Goal: Information Seeking & Learning: Learn about a topic

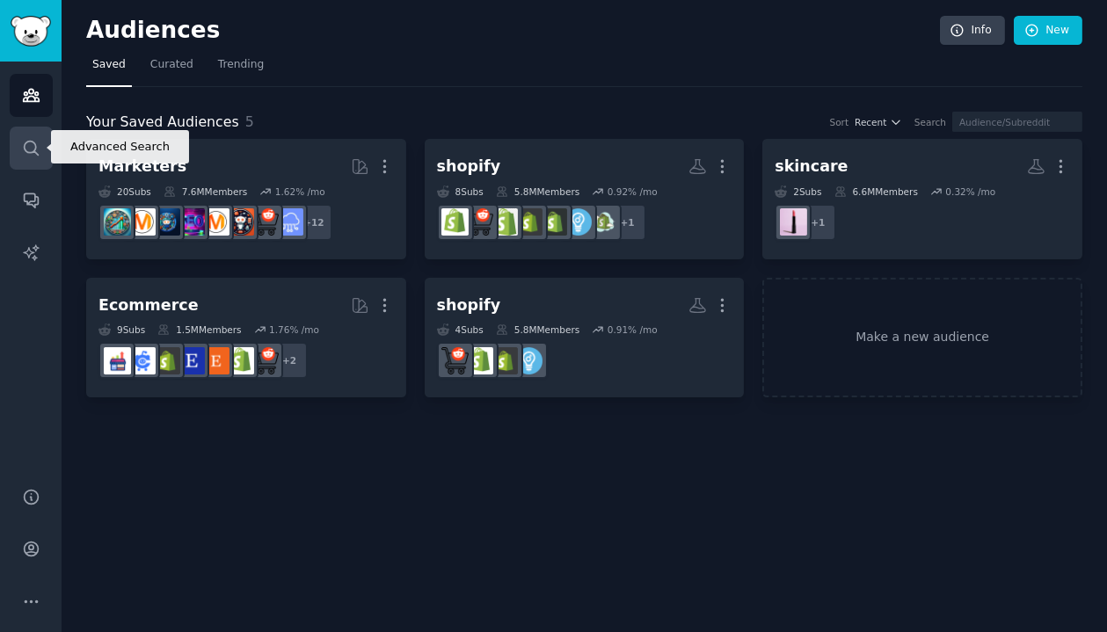
click at [18, 140] on link "Search" at bounding box center [31, 148] width 43 height 43
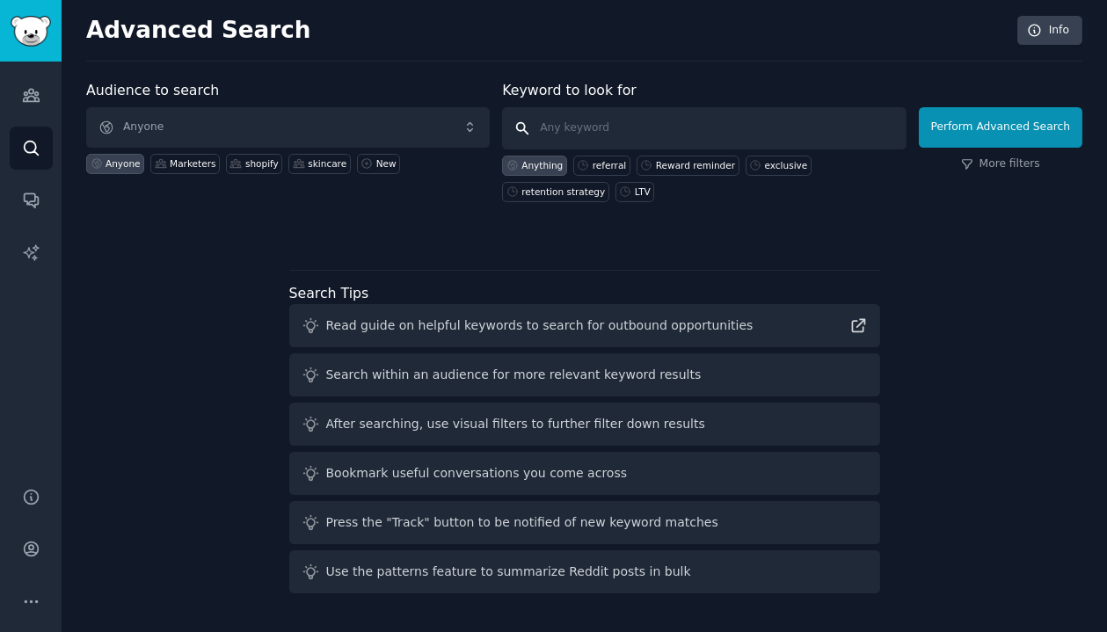
click at [723, 129] on input "text" at bounding box center [703, 128] width 403 height 42
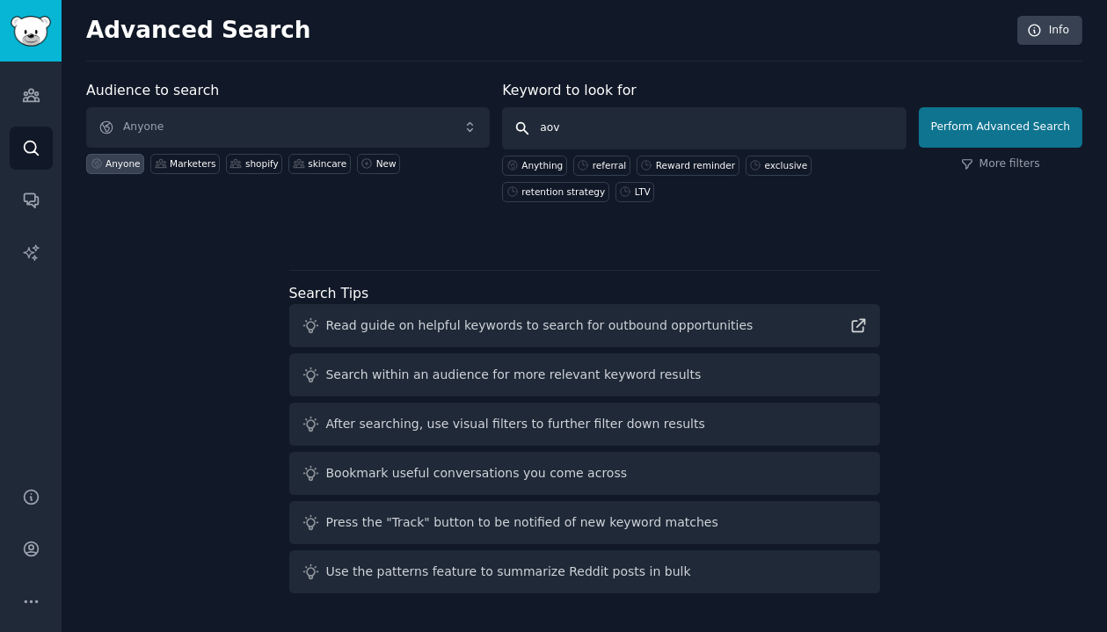
type input "aov"
click at [943, 127] on button "Perform Advanced Search" at bounding box center [1000, 127] width 163 height 40
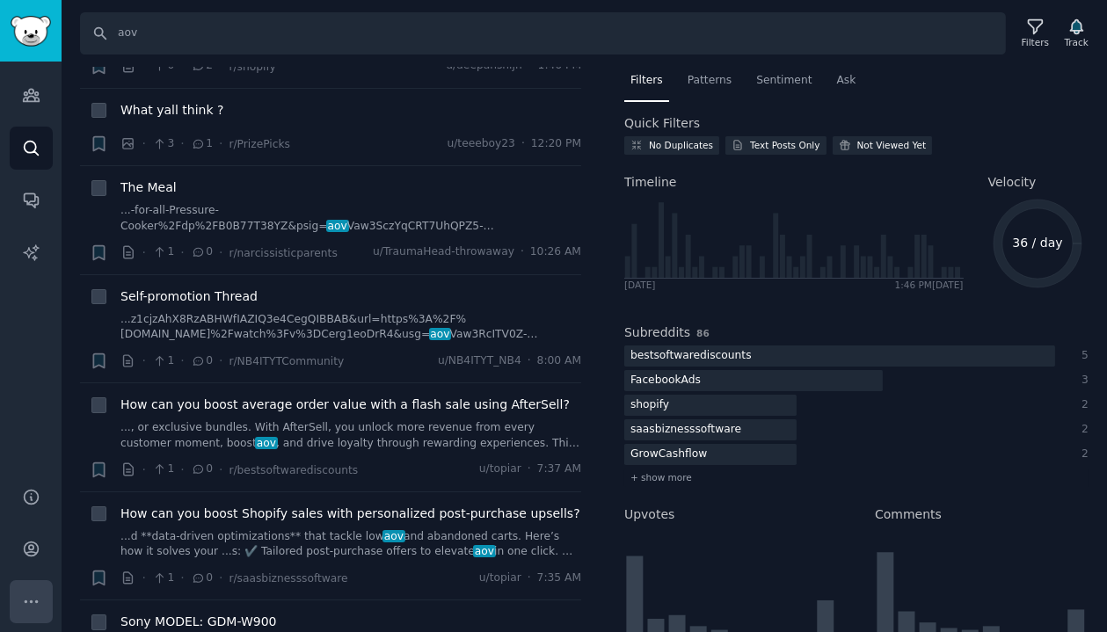
click at [31, 585] on button "More" at bounding box center [31, 601] width 43 height 43
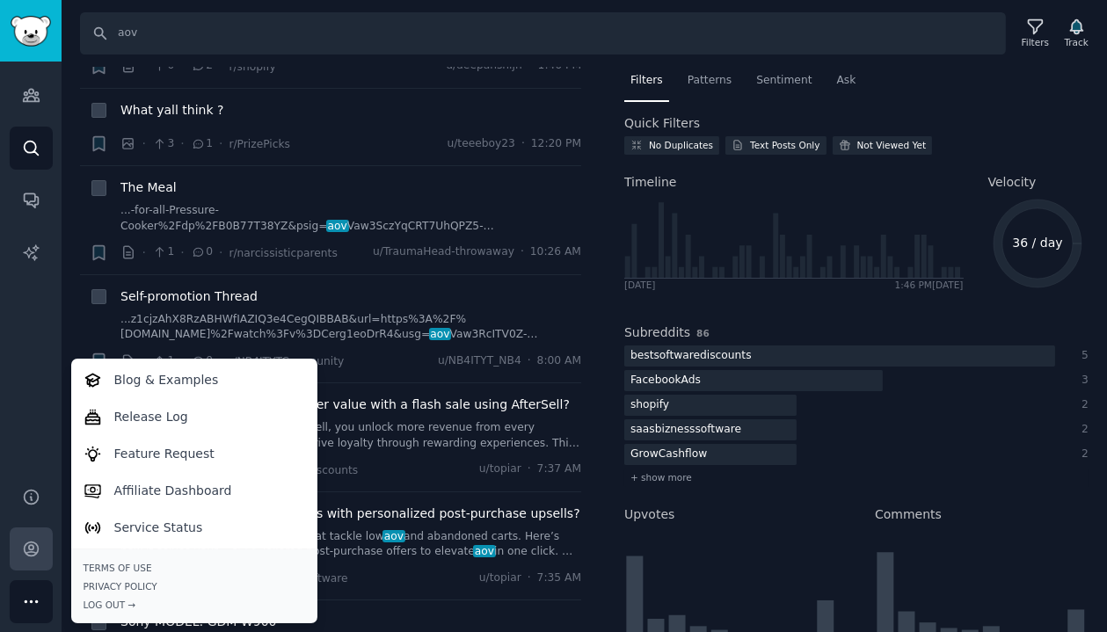
click at [32, 537] on link "Account" at bounding box center [31, 548] width 43 height 43
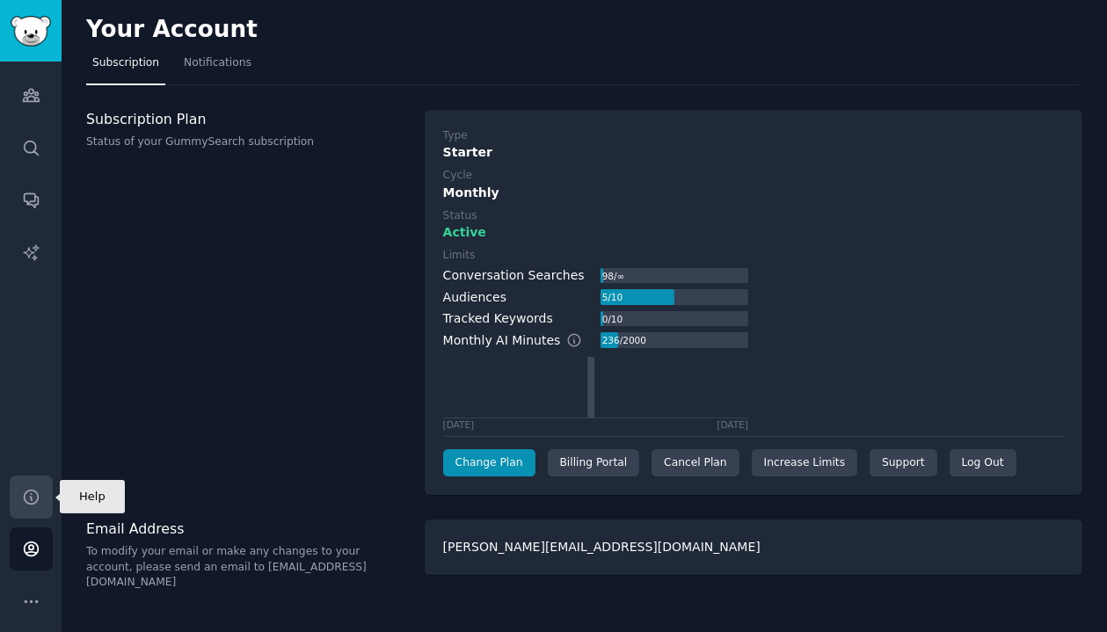
click at [24, 511] on link "Help" at bounding box center [31, 497] width 43 height 43
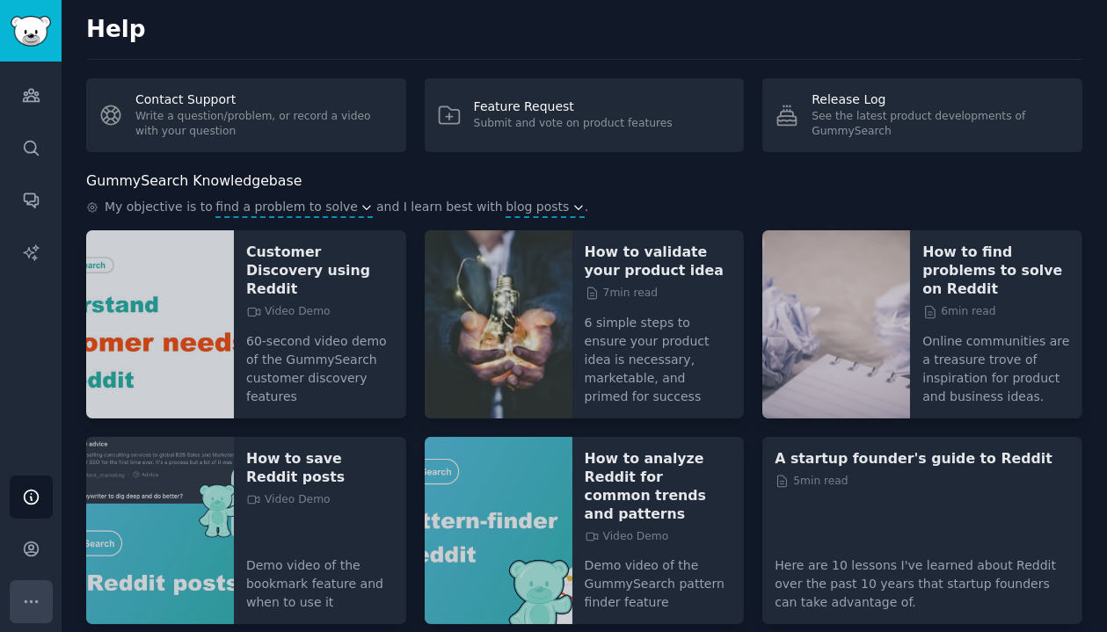
click at [34, 598] on icon "Sidebar" at bounding box center [31, 601] width 18 height 18
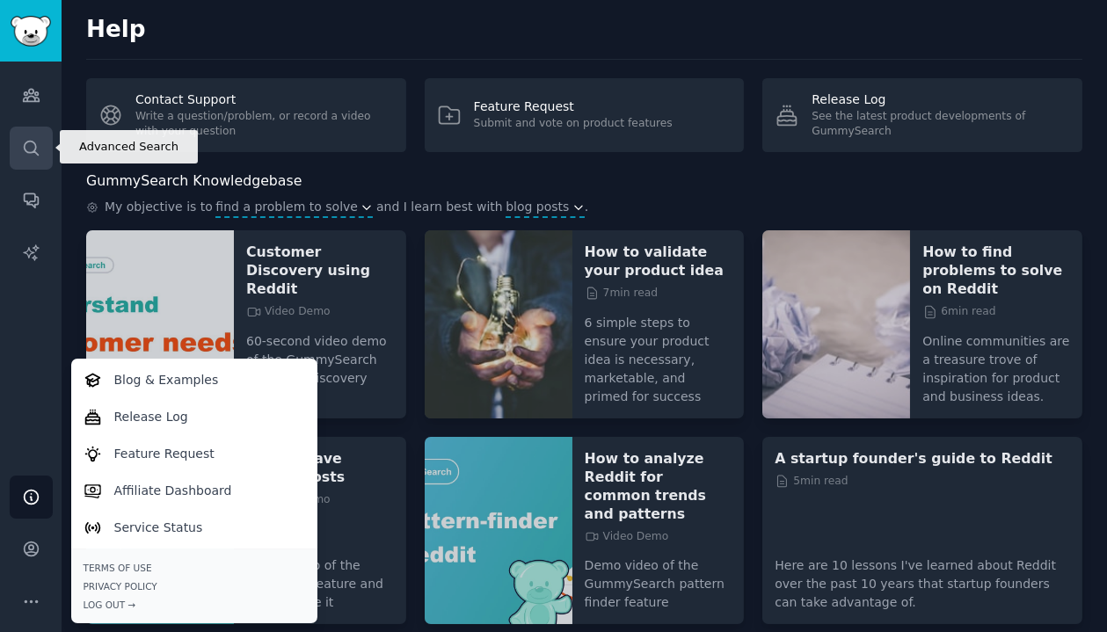
click at [37, 150] on icon "Sidebar" at bounding box center [31, 148] width 18 height 18
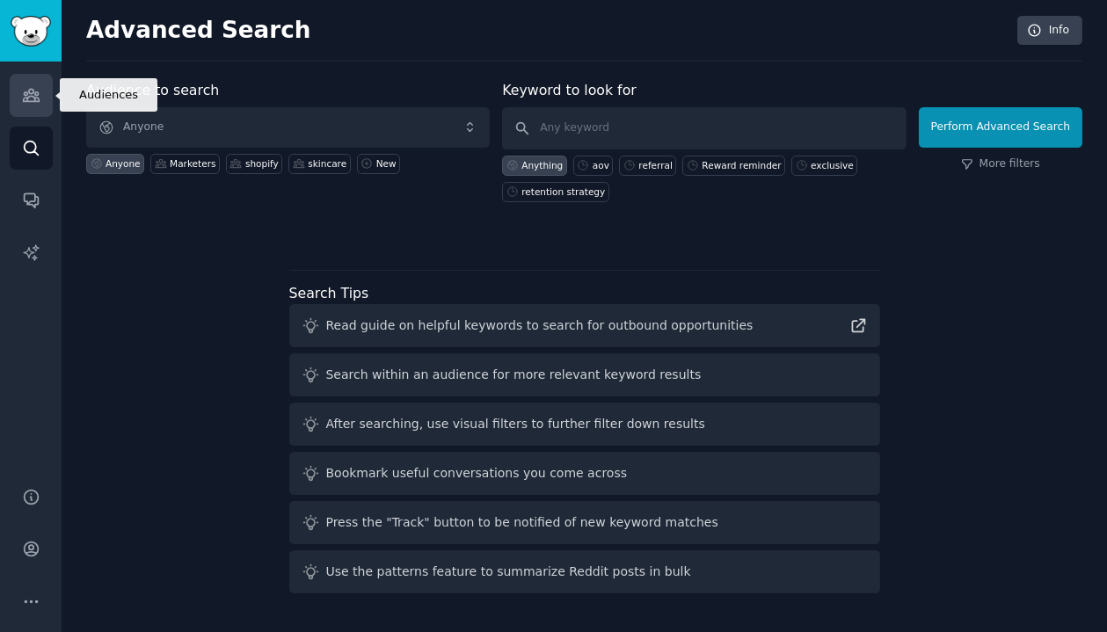
click at [29, 94] on icon "Sidebar" at bounding box center [31, 95] width 18 height 18
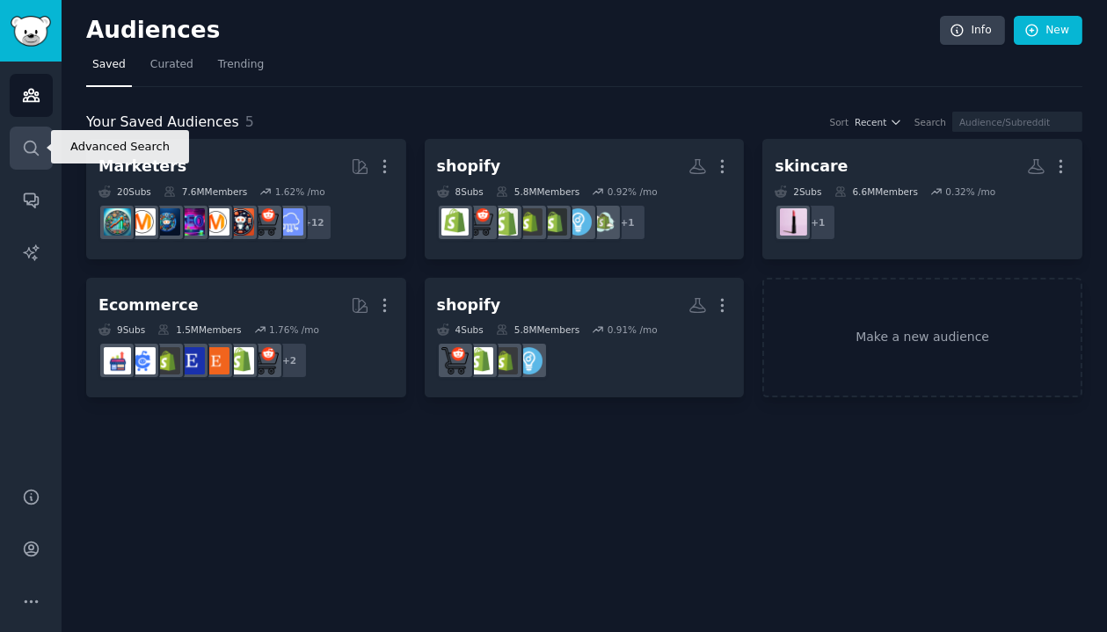
click at [32, 136] on link "Search" at bounding box center [31, 148] width 43 height 43
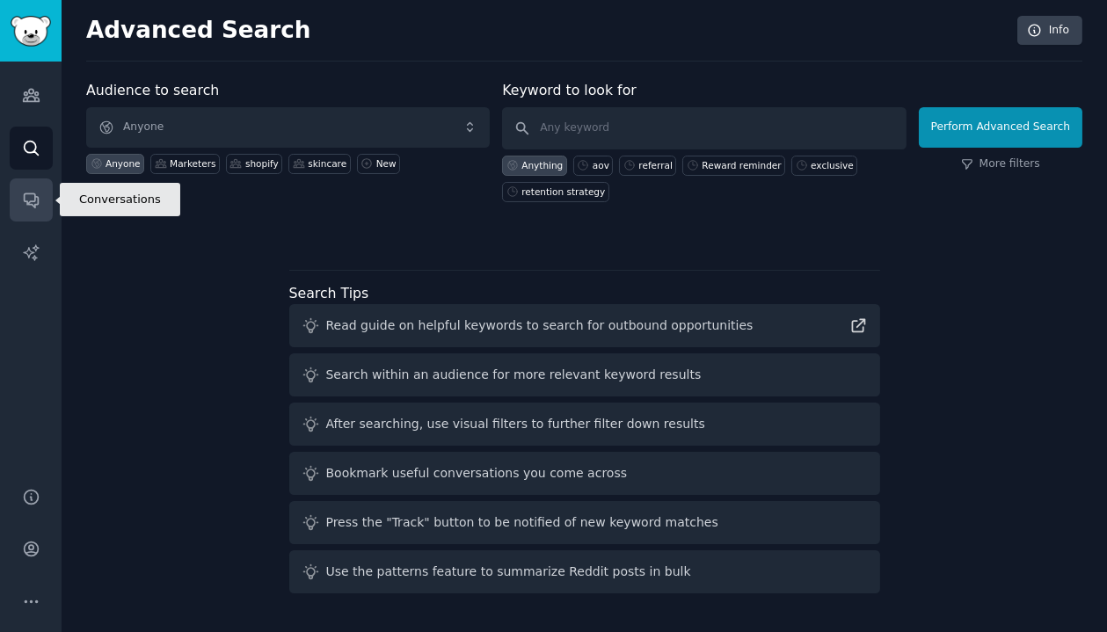
click at [30, 185] on link "Conversations" at bounding box center [31, 199] width 43 height 43
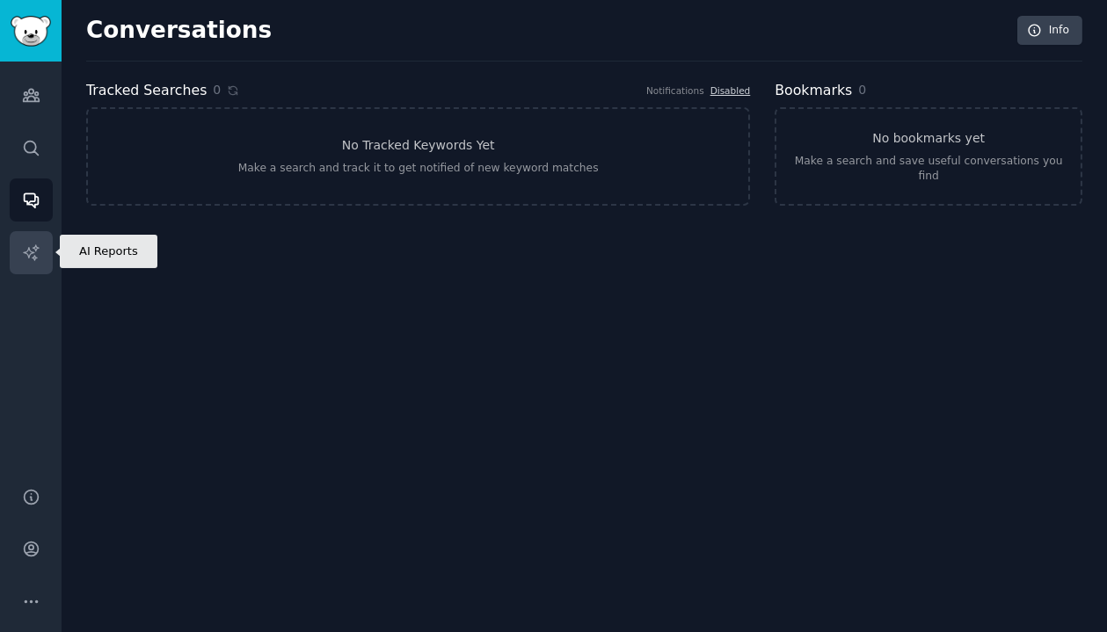
click at [31, 258] on icon "Sidebar" at bounding box center [31, 252] width 18 height 18
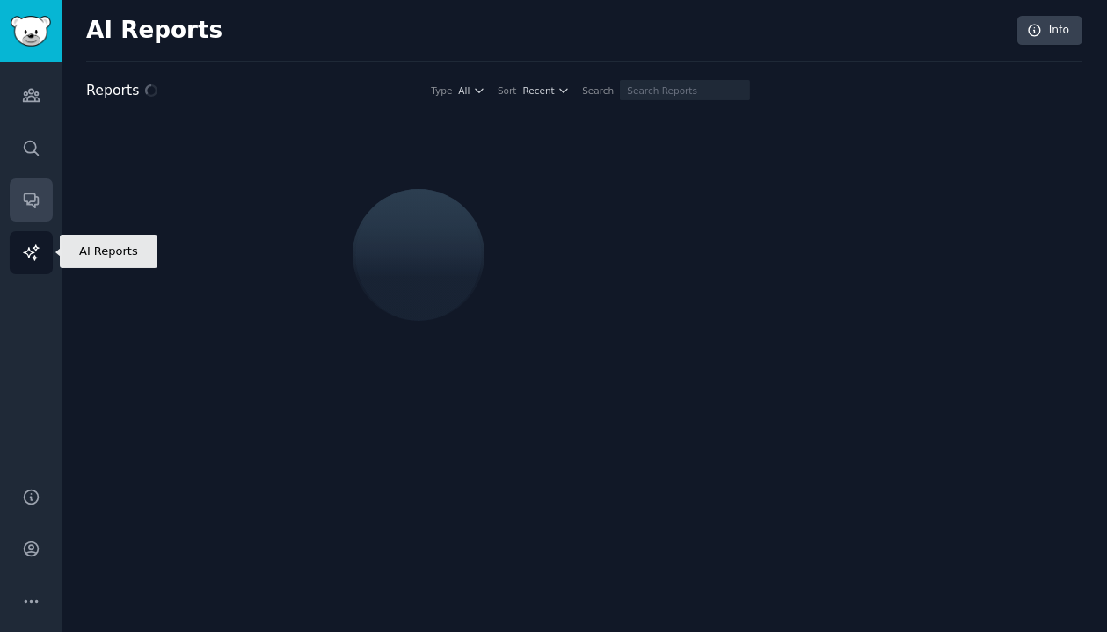
click at [35, 212] on link "Conversations" at bounding box center [31, 199] width 43 height 43
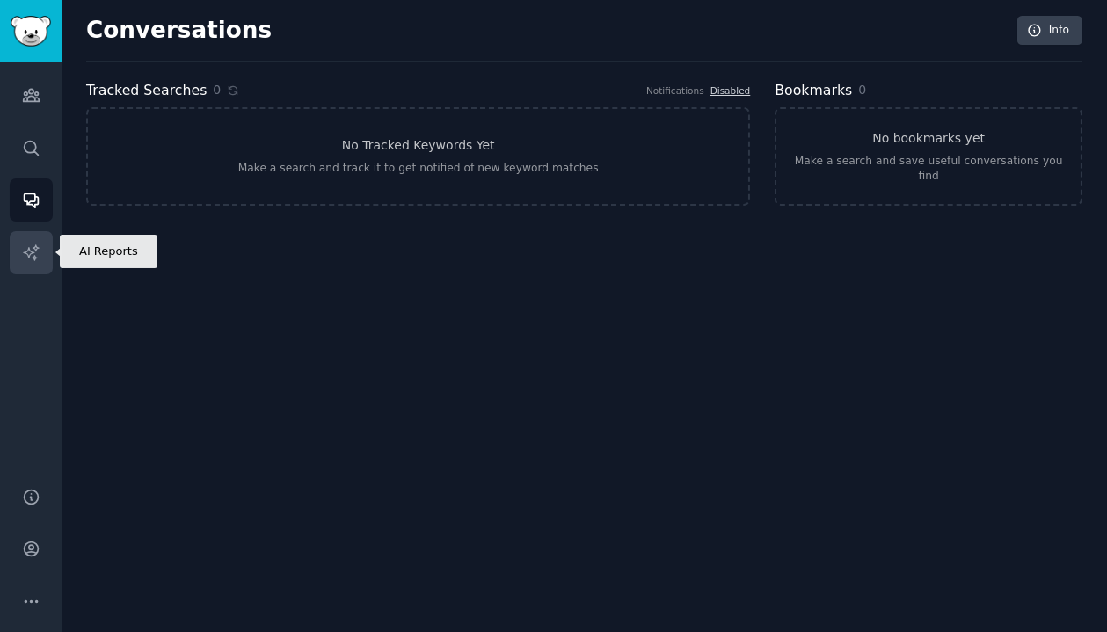
click at [42, 241] on link "AI Reports" at bounding box center [31, 252] width 43 height 43
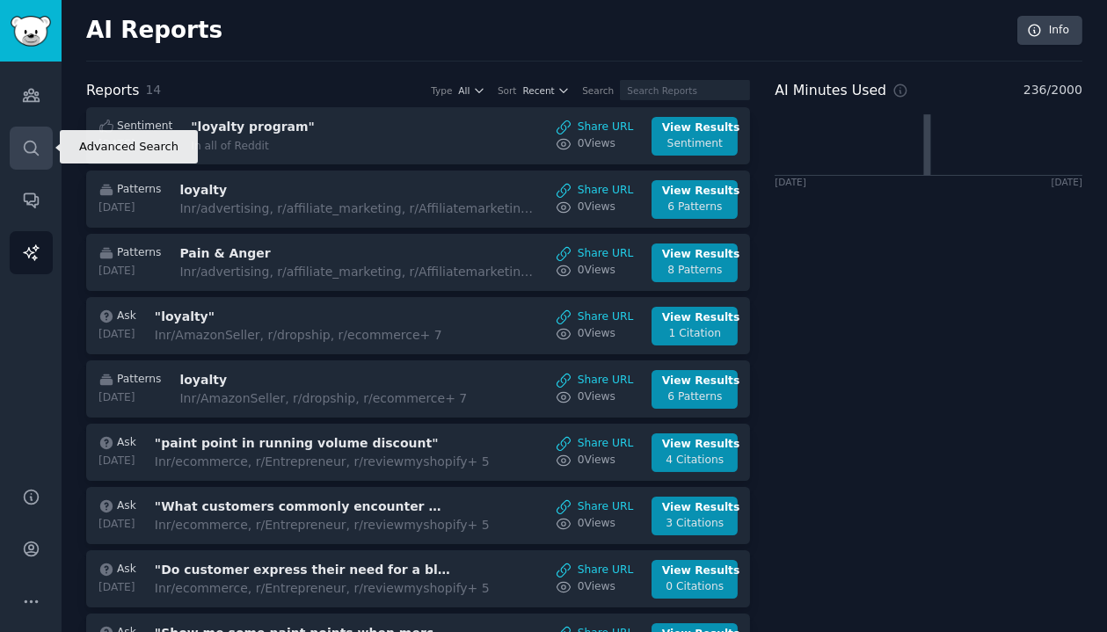
click at [27, 149] on icon "Sidebar" at bounding box center [31, 148] width 18 height 18
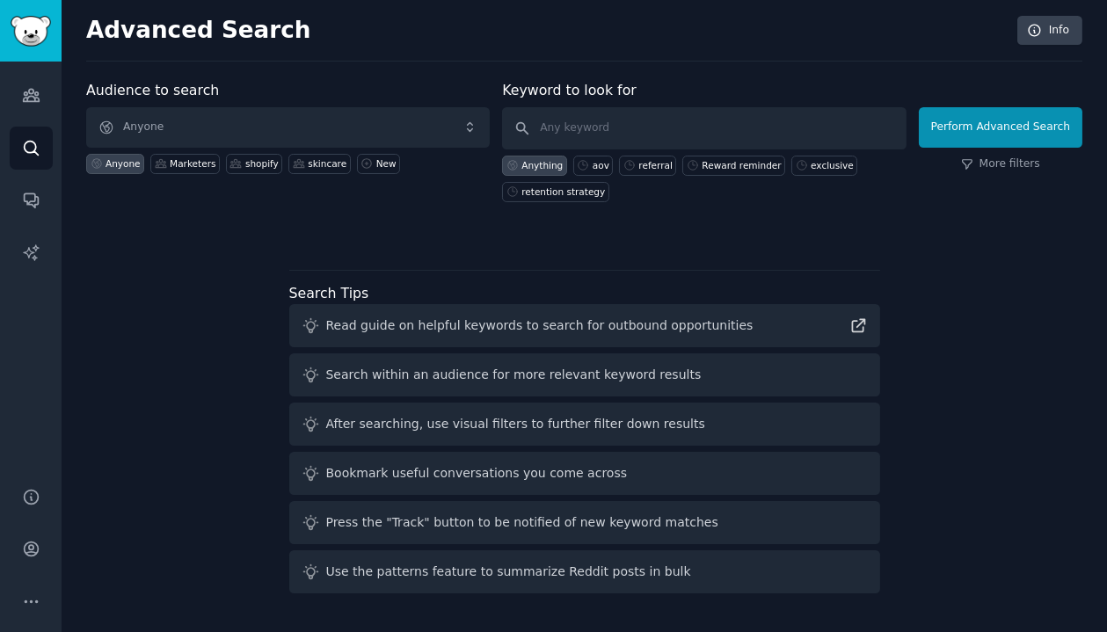
click at [613, 159] on div "Anything aov referral Reward reminder exclusive retention strategy" at bounding box center [703, 175] width 403 height 53
click at [599, 161] on div "aov" at bounding box center [600, 165] width 17 height 12
type input "aov"
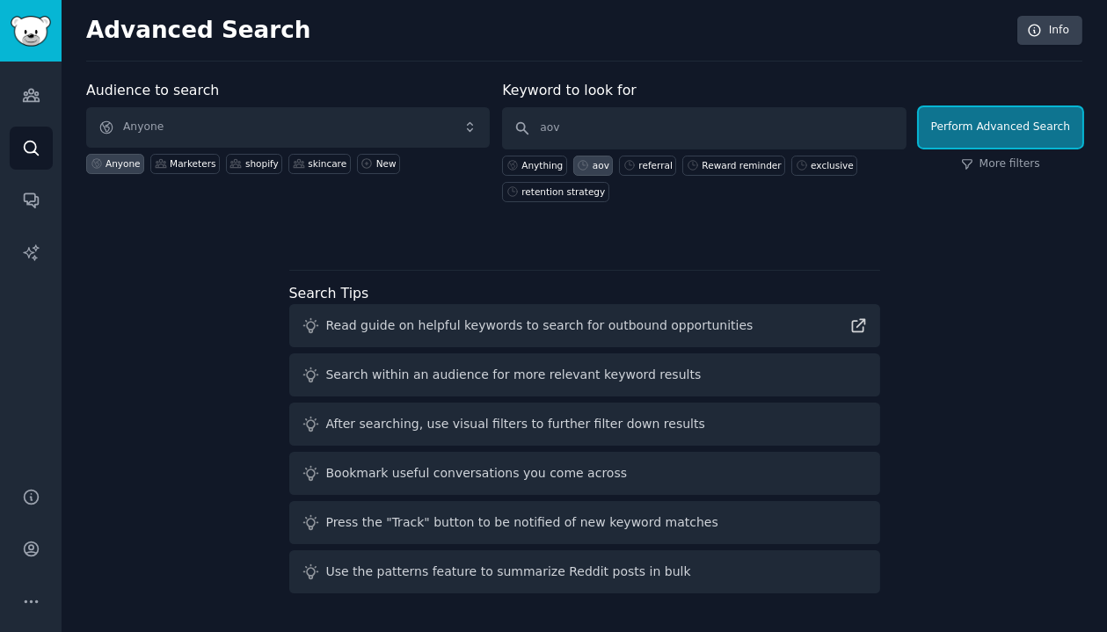
click at [997, 122] on button "Perform Advanced Search" at bounding box center [1000, 127] width 163 height 40
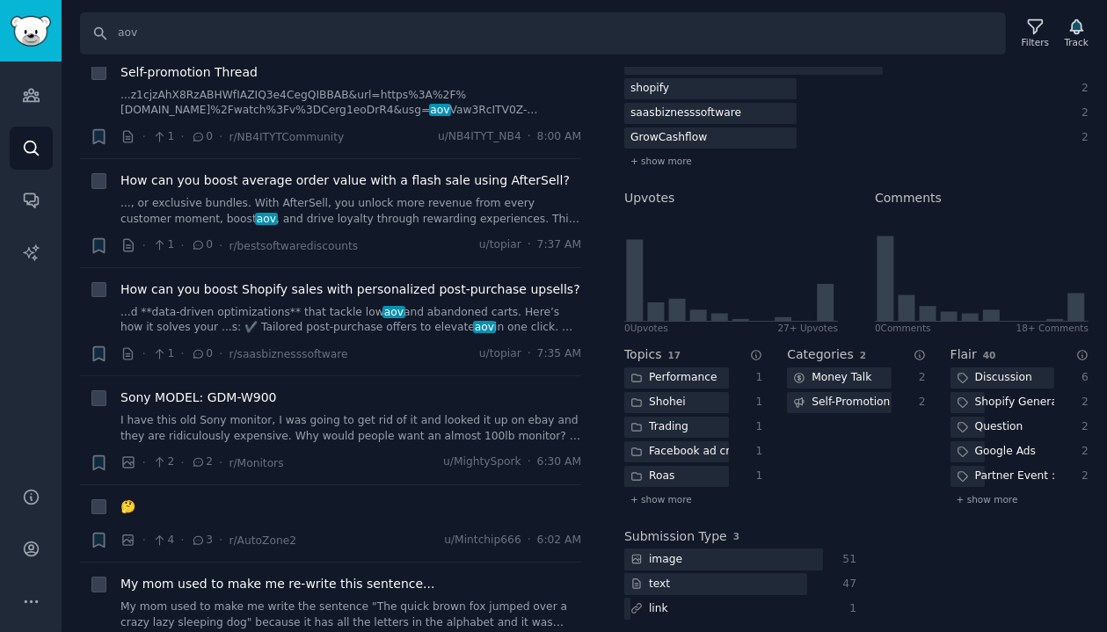
scroll to position [324, 0]
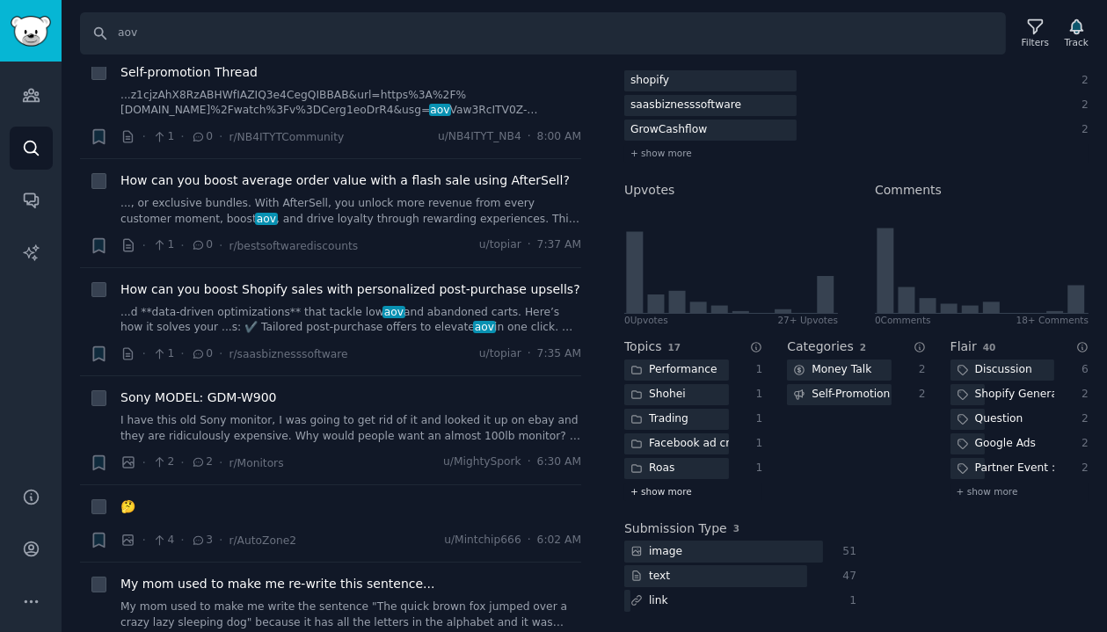
click at [679, 491] on span "+ show more" at bounding box center [661, 491] width 62 height 12
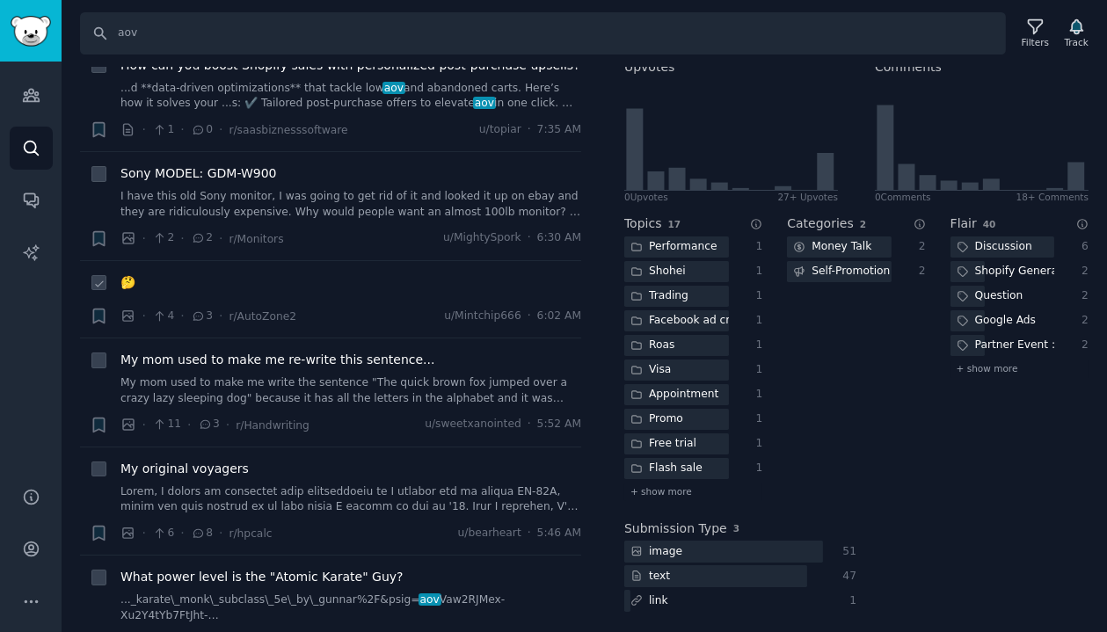
scroll to position [0, 0]
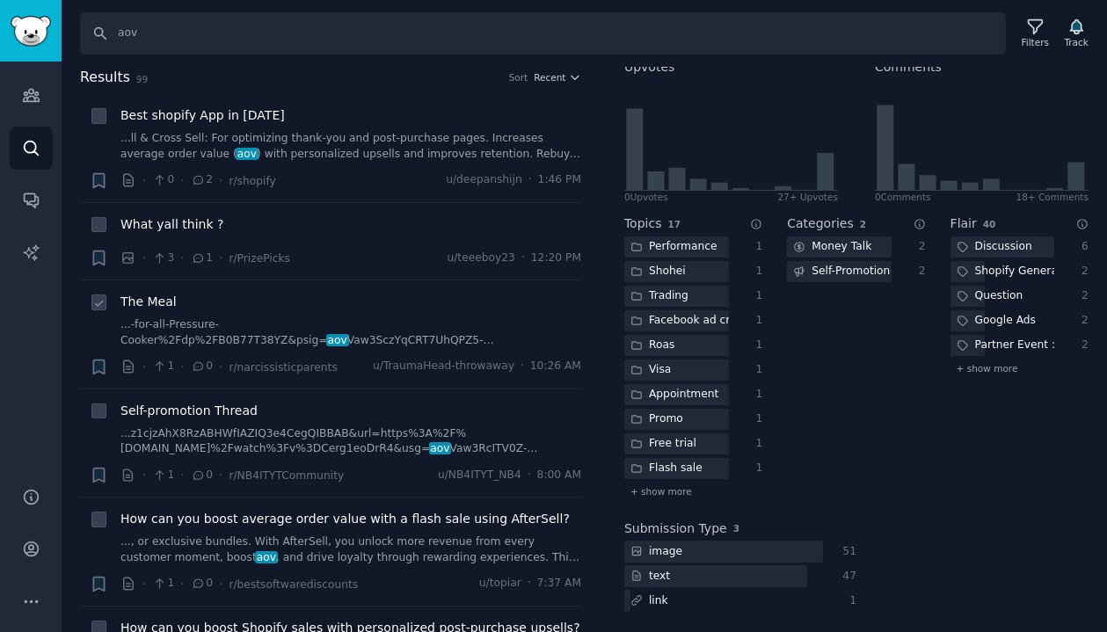
click at [264, 307] on div "The Meal" at bounding box center [350, 302] width 461 height 18
click at [105, 295] on input "checkbox" at bounding box center [99, 302] width 16 height 16
checkbox input "false"
click at [38, 98] on icon "Sidebar" at bounding box center [31, 96] width 16 height 12
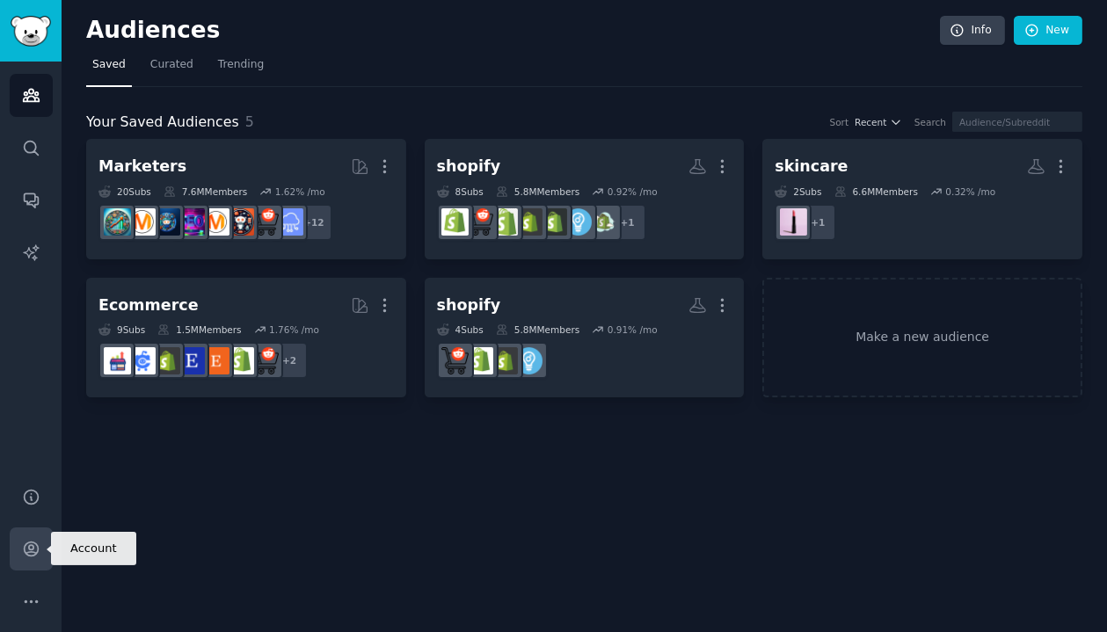
click at [33, 548] on icon "Sidebar" at bounding box center [31, 549] width 18 height 18
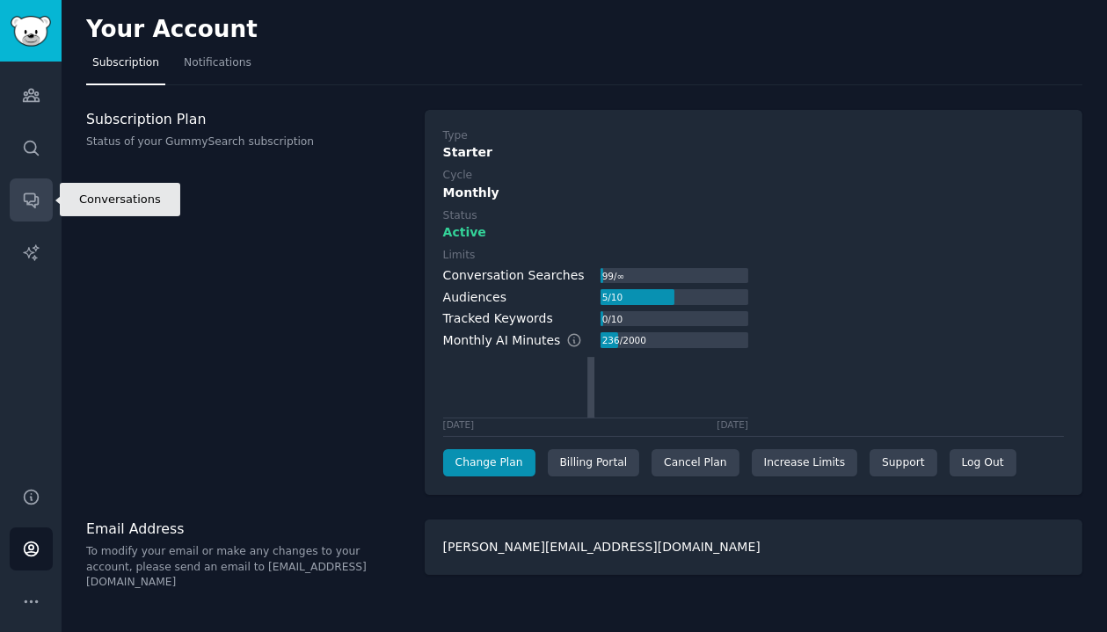
click at [39, 203] on icon "Sidebar" at bounding box center [31, 200] width 18 height 18
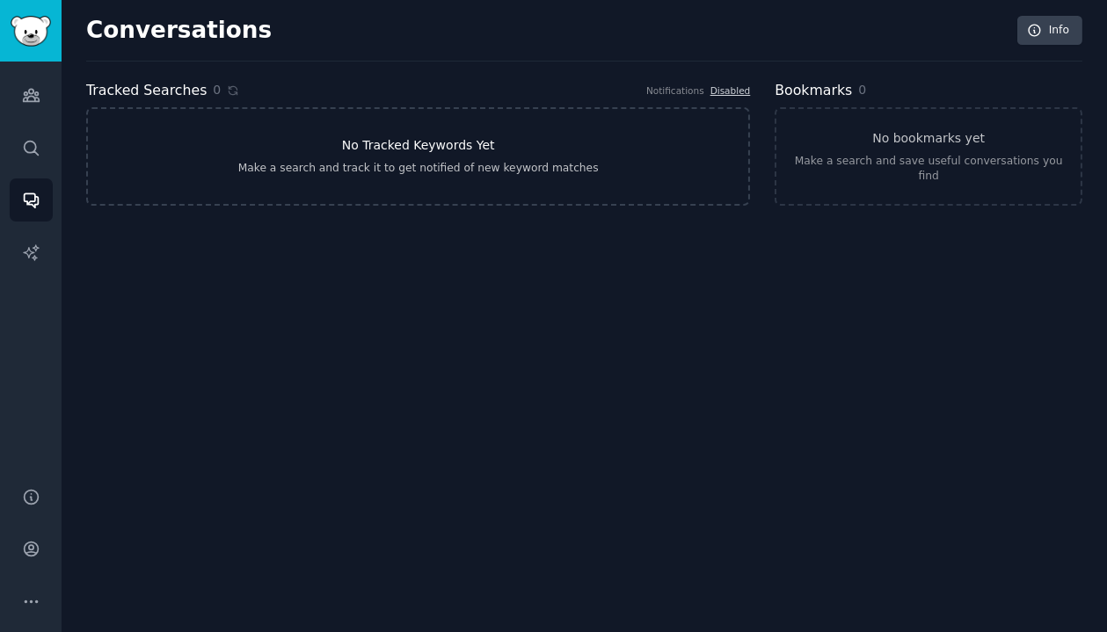
click at [287, 175] on div "Make a search and track it to get notified of new keyword matches" at bounding box center [418, 169] width 360 height 16
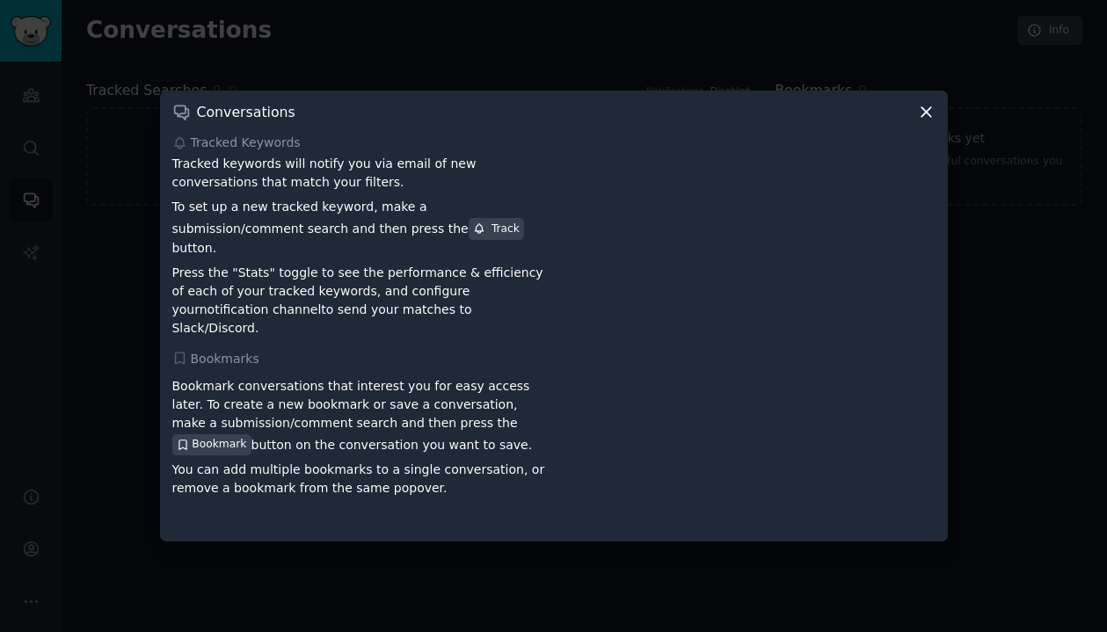
click at [393, 610] on div at bounding box center [553, 316] width 1107 height 632
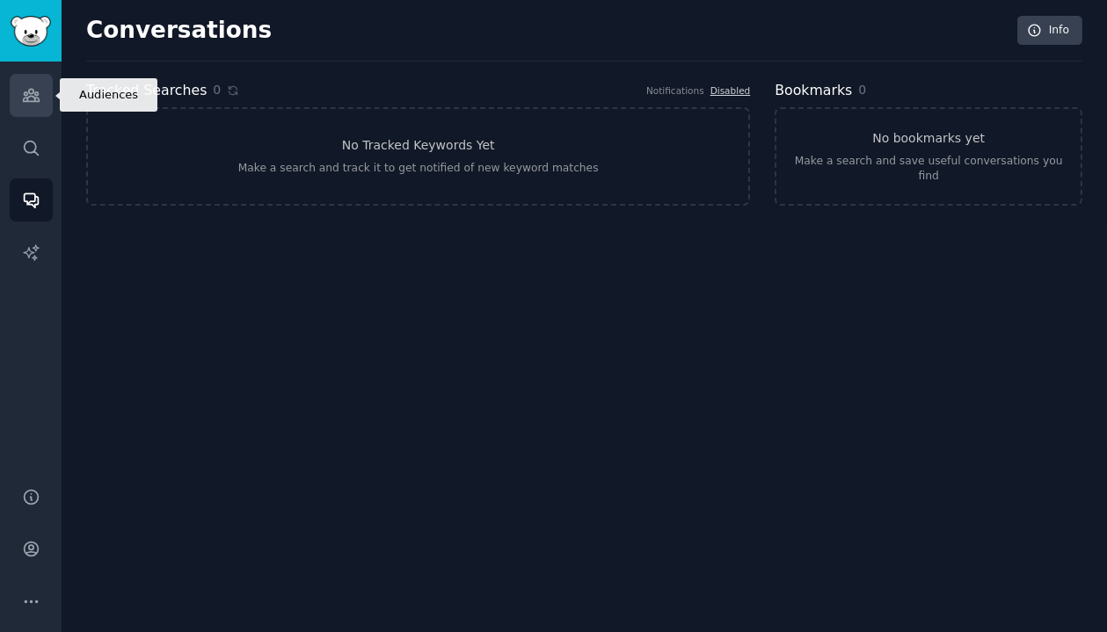
click at [25, 97] on icon "Sidebar" at bounding box center [31, 96] width 16 height 12
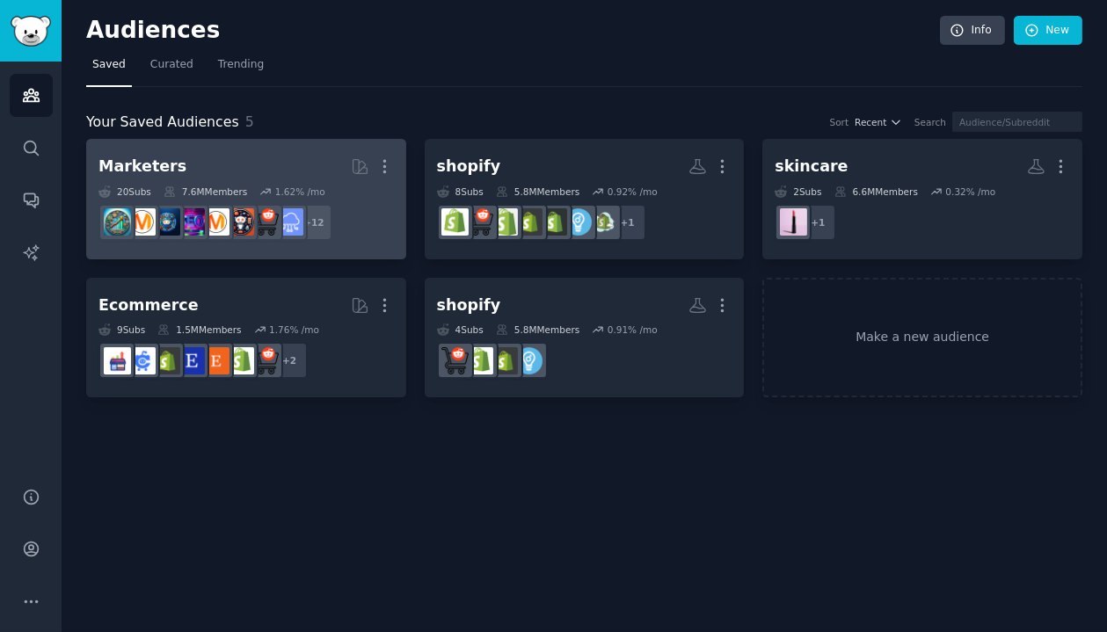
click at [370, 220] on dd "r/digital_marketing + 12" at bounding box center [245, 222] width 295 height 49
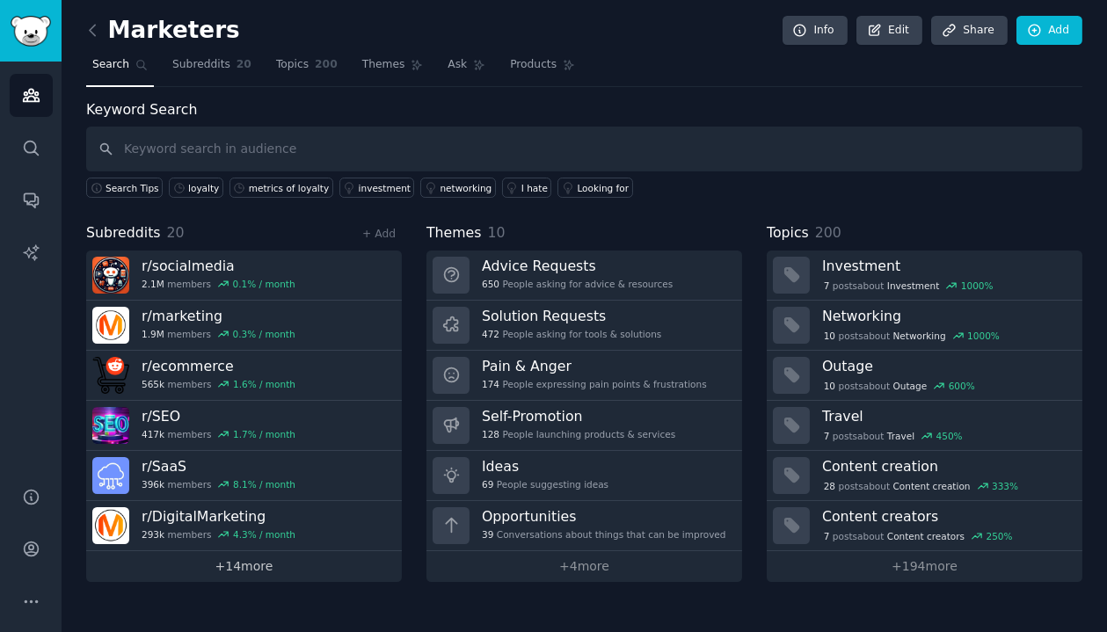
click at [299, 560] on link "+ 14 more" at bounding box center [244, 566] width 316 height 31
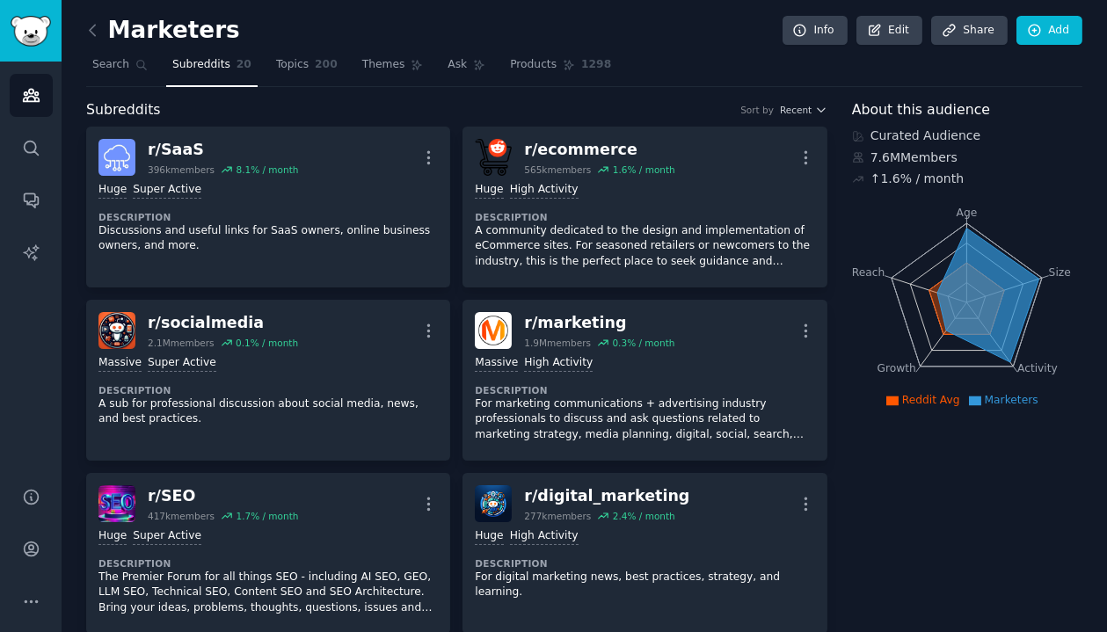
click at [976, 404] on icon at bounding box center [975, 401] width 12 height 10
click at [102, 28] on link at bounding box center [97, 31] width 22 height 28
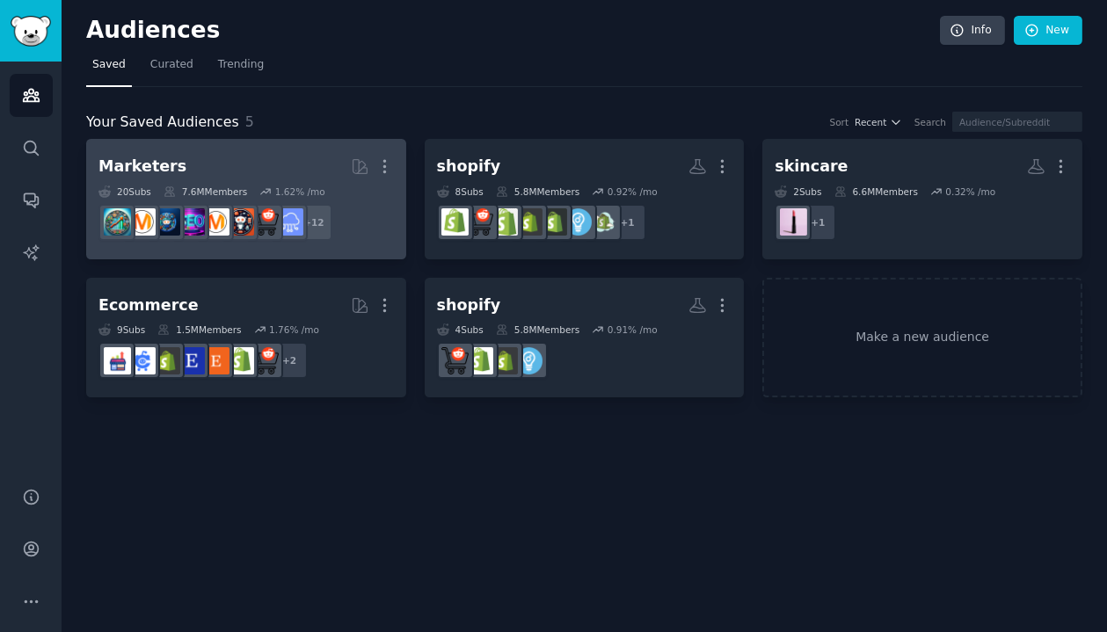
click at [207, 166] on h2 "Marketers More" at bounding box center [245, 166] width 295 height 31
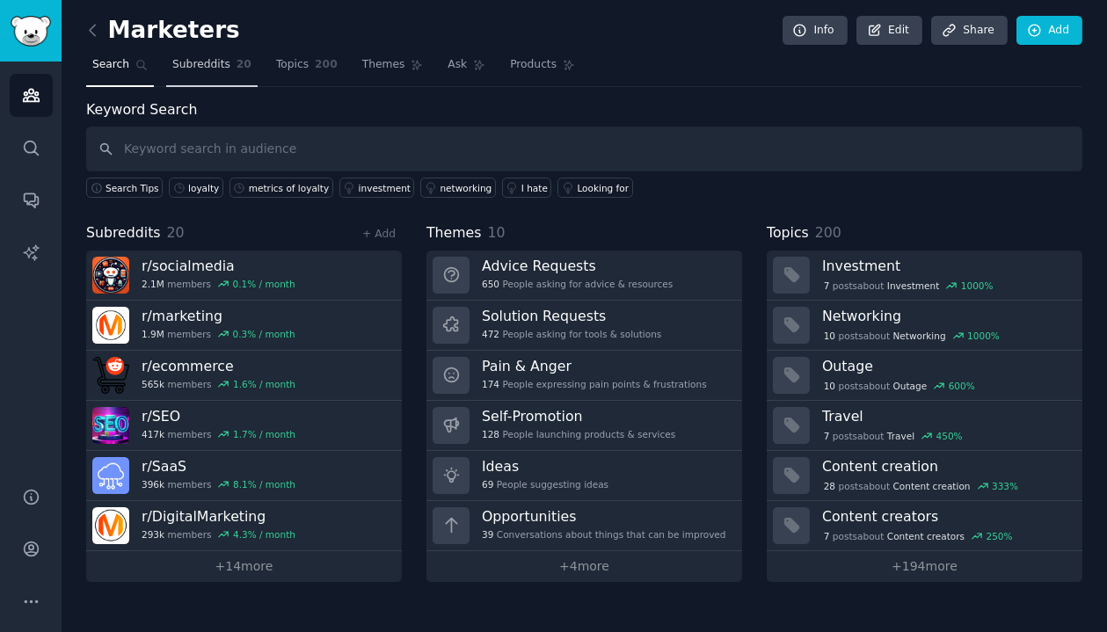
click at [211, 67] on span "Subreddits" at bounding box center [201, 65] width 58 height 16
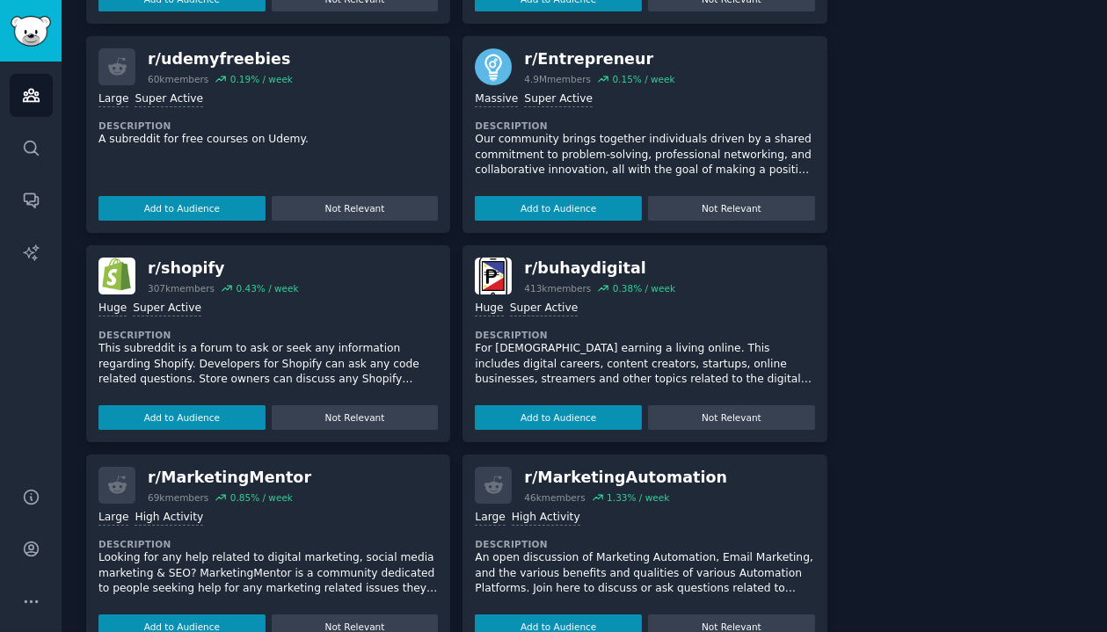
scroll to position [2252, 0]
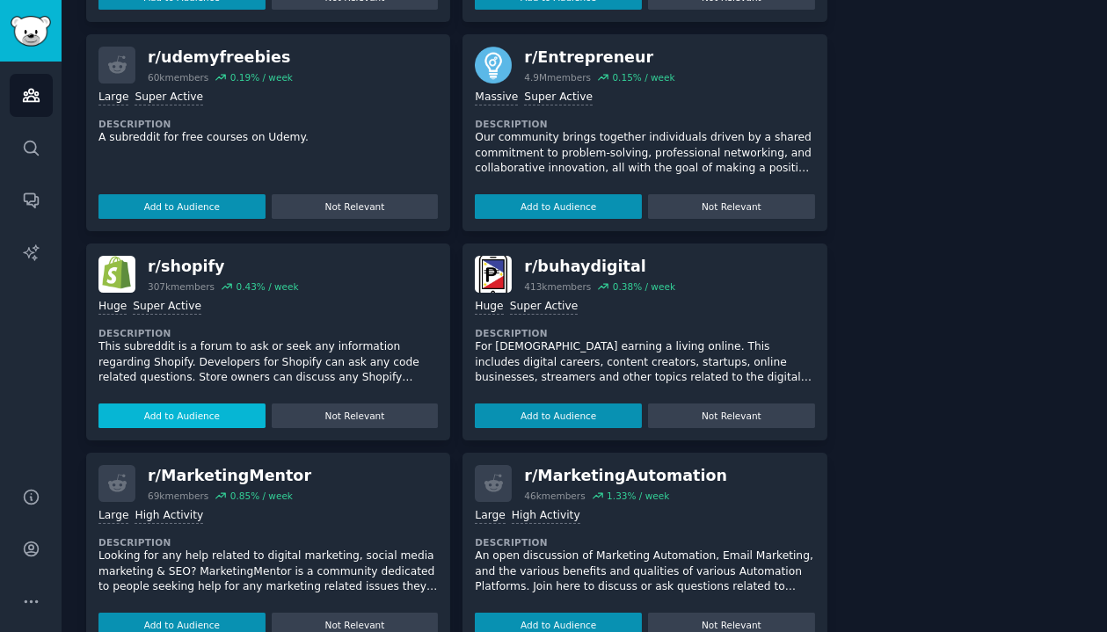
click at [228, 403] on button "Add to Audience" at bounding box center [181, 415] width 167 height 25
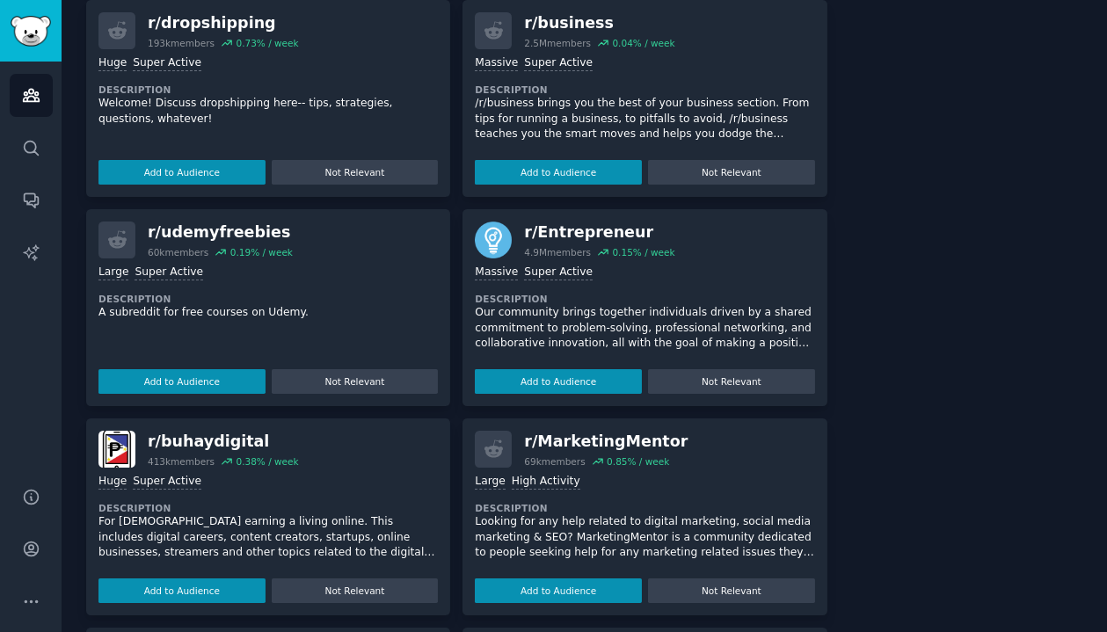
scroll to position [2247, 0]
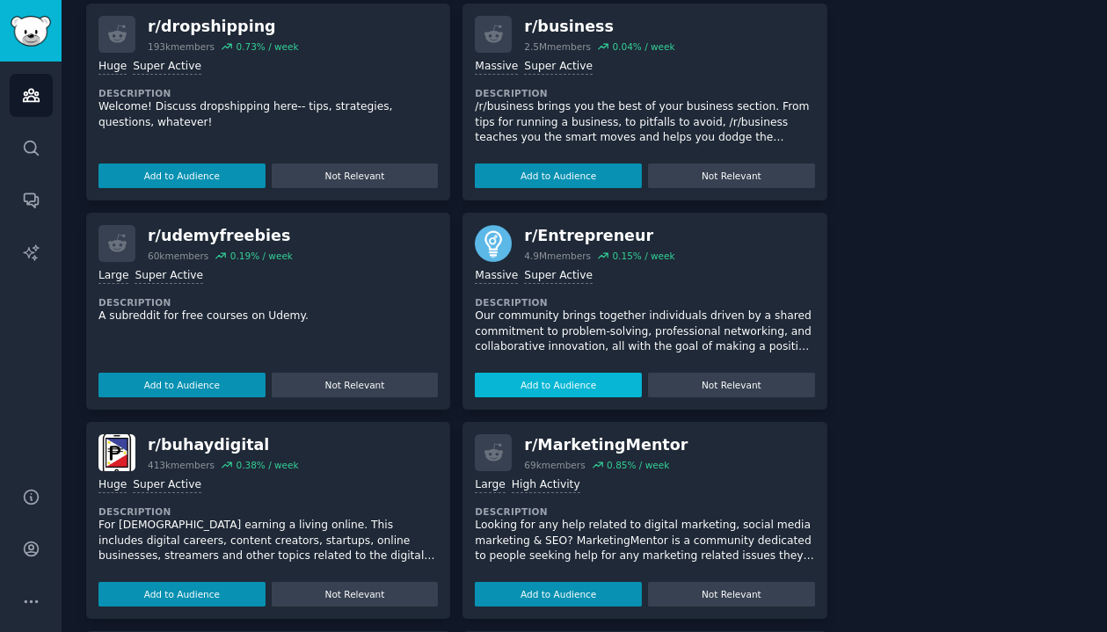
click at [507, 390] on button "Add to Audience" at bounding box center [558, 385] width 167 height 25
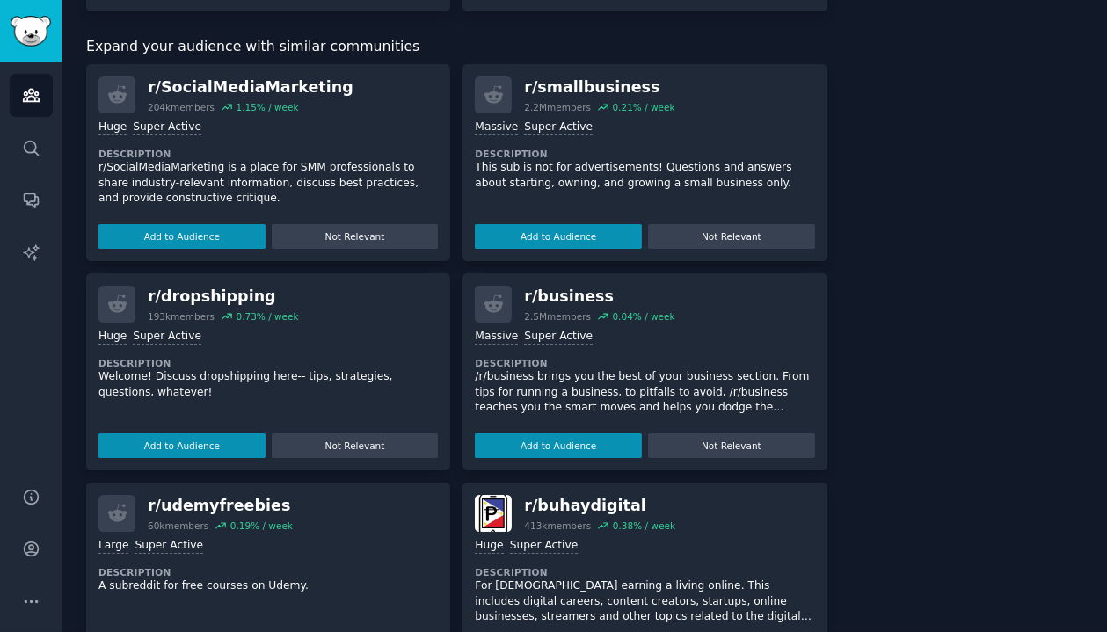
scroll to position [1965, 0]
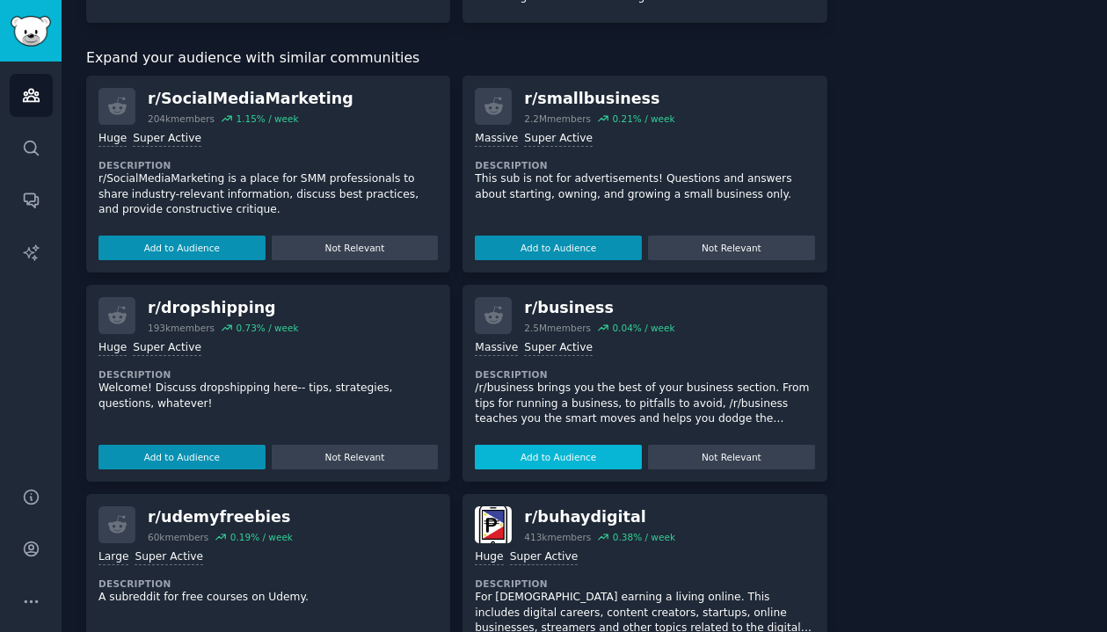
click at [553, 450] on button "Add to Audience" at bounding box center [558, 457] width 167 height 25
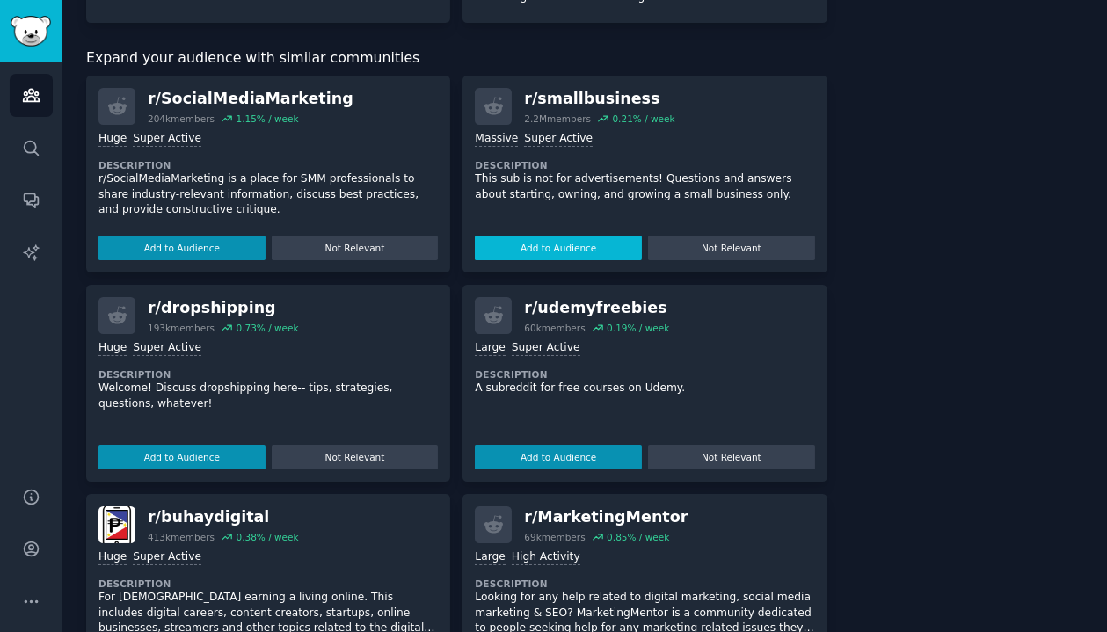
click at [555, 252] on button "Add to Audience" at bounding box center [558, 248] width 167 height 25
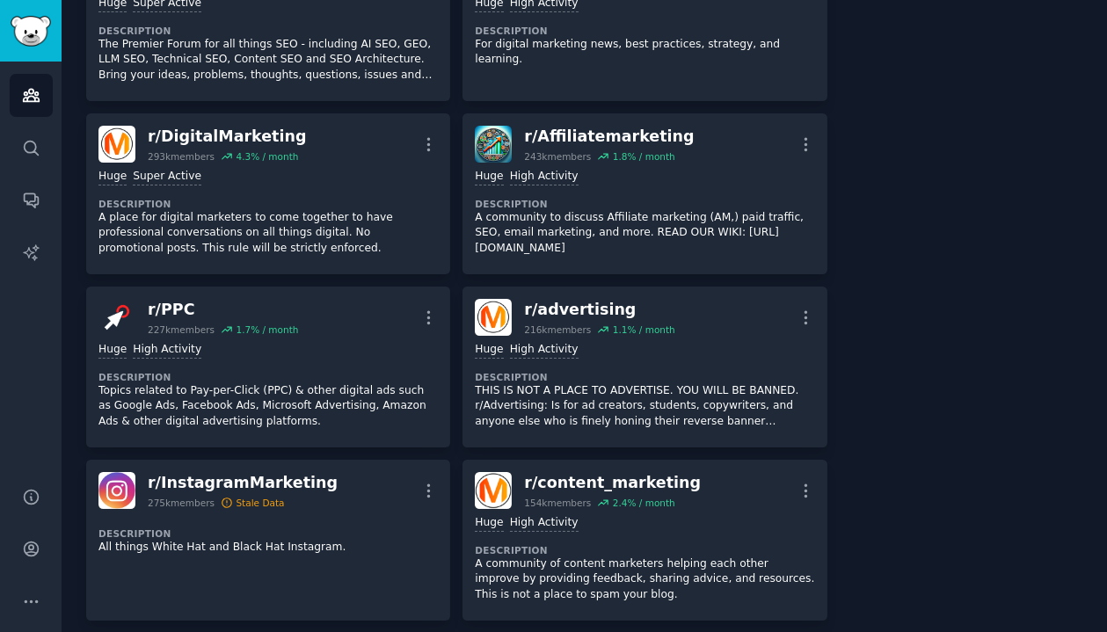
scroll to position [0, 0]
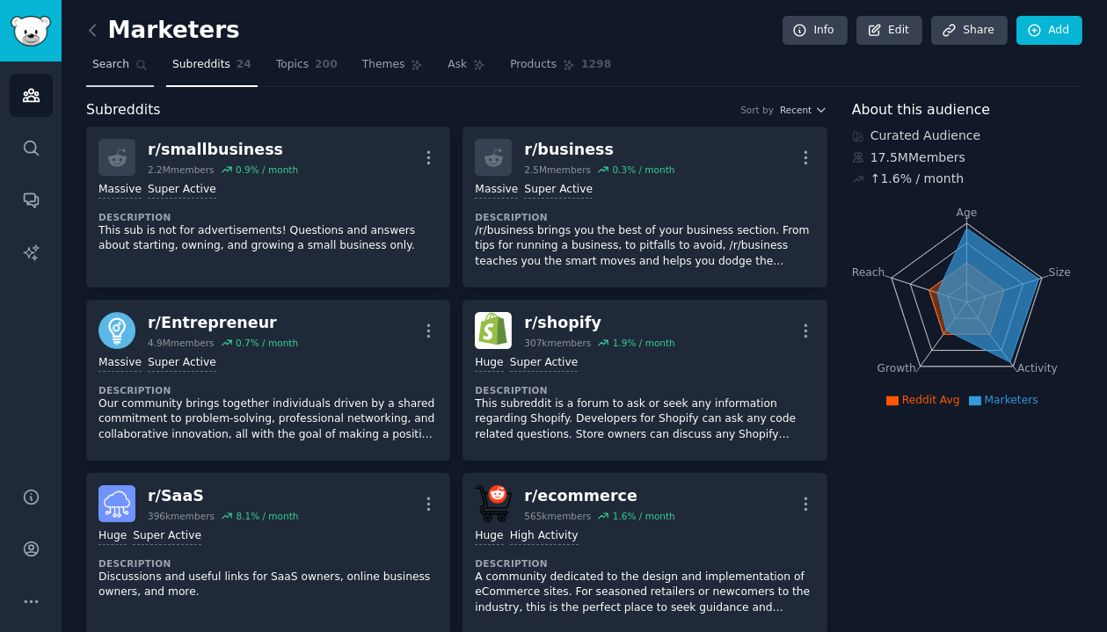
click at [103, 62] on span "Search" at bounding box center [110, 65] width 37 height 16
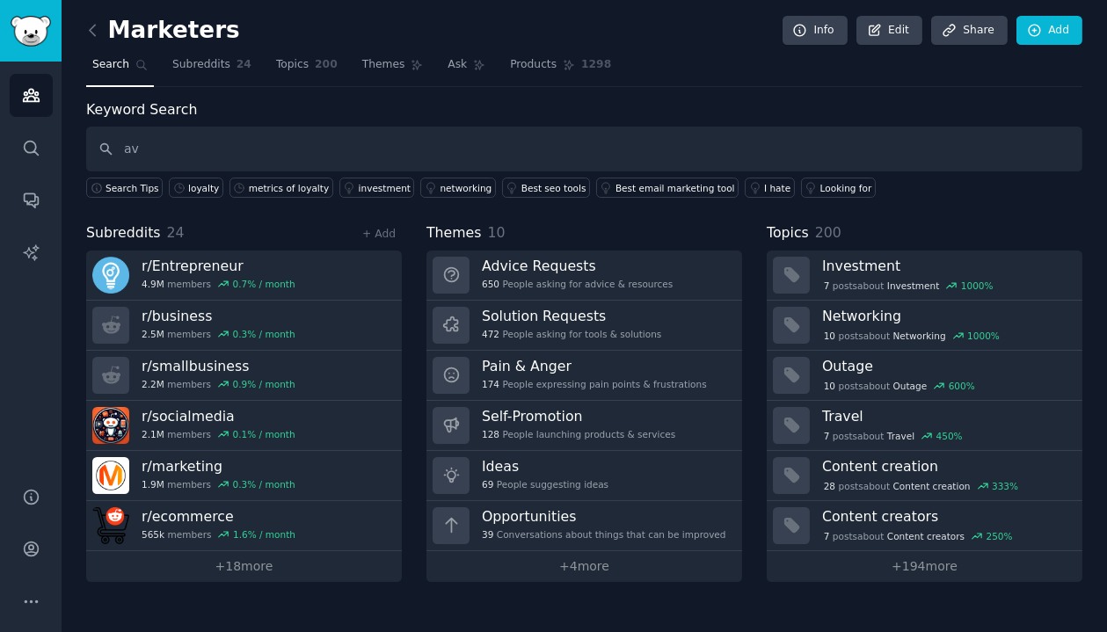
type input "a"
type input "aov"
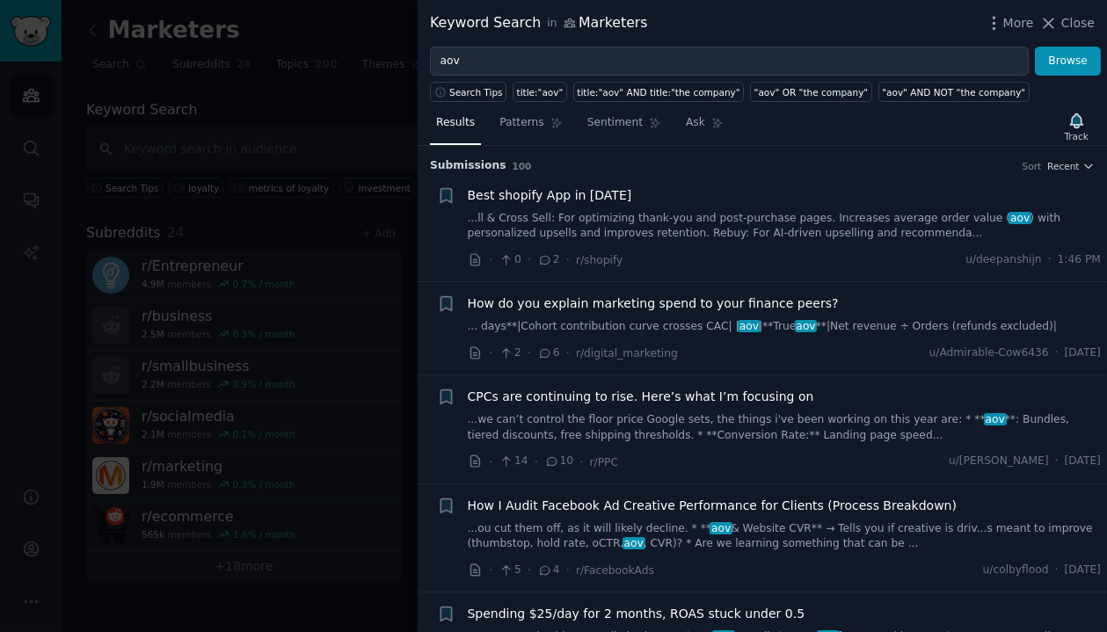
click at [532, 432] on link "...we can’t control the floor price Google sets, the things i've been working o…" at bounding box center [785, 427] width 634 height 31
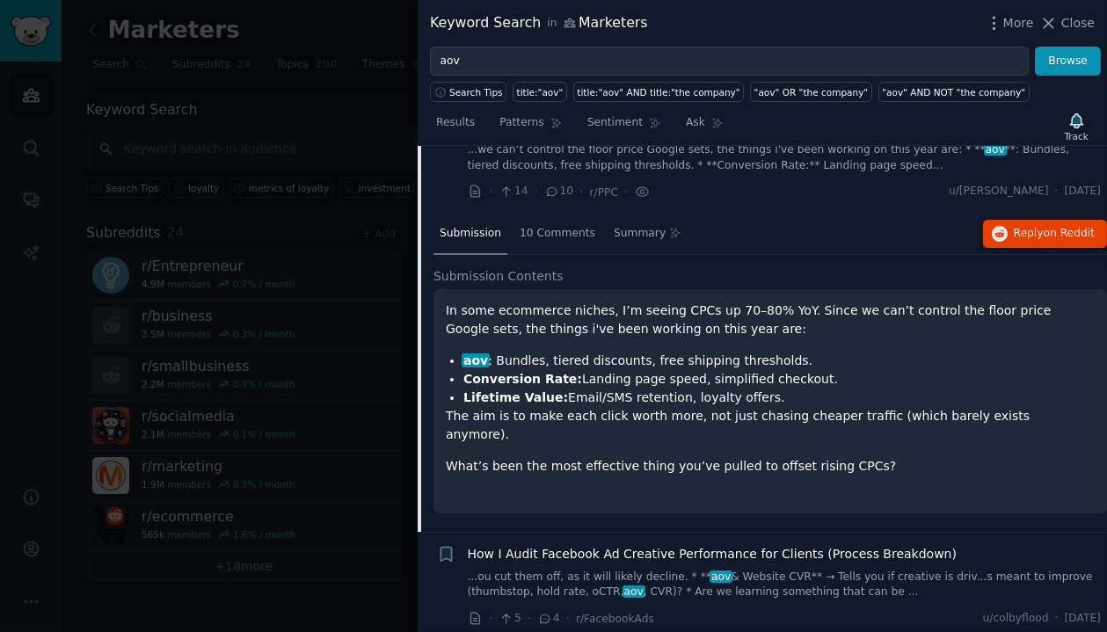
scroll to position [271, 0]
click at [559, 229] on span "10 Comments" at bounding box center [557, 233] width 76 height 16
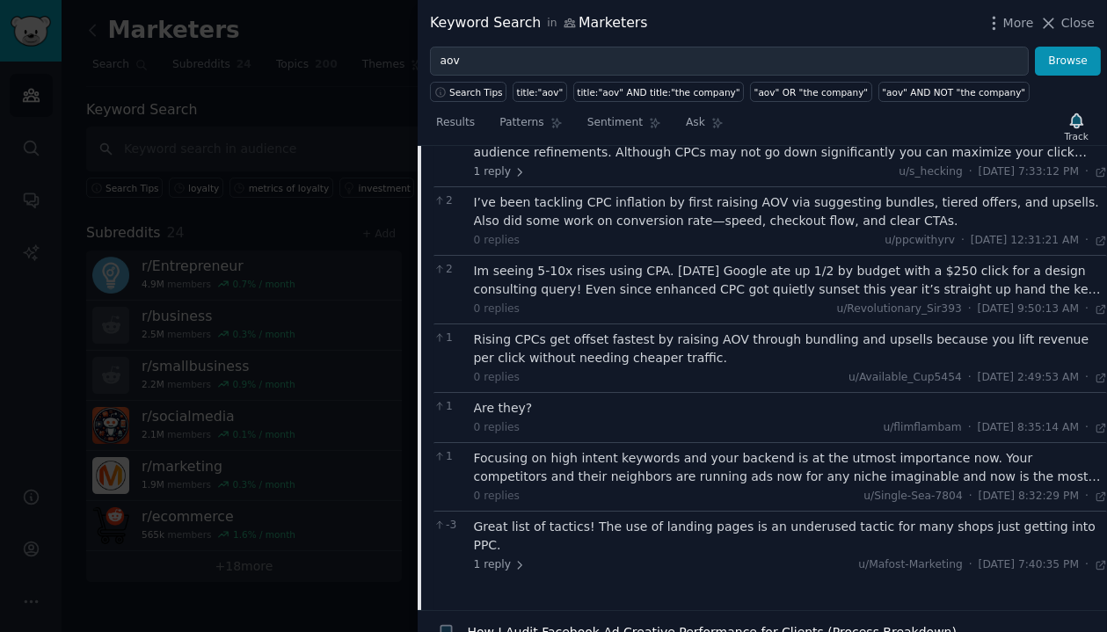
scroll to position [0, 0]
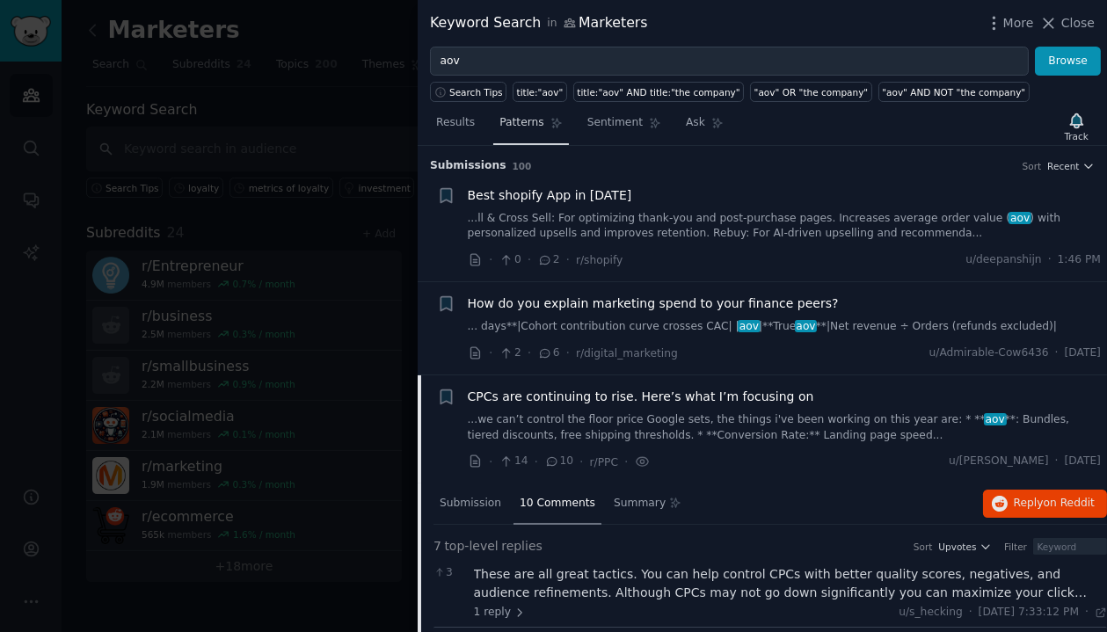
click at [556, 134] on link "Patterns" at bounding box center [530, 127] width 75 height 36
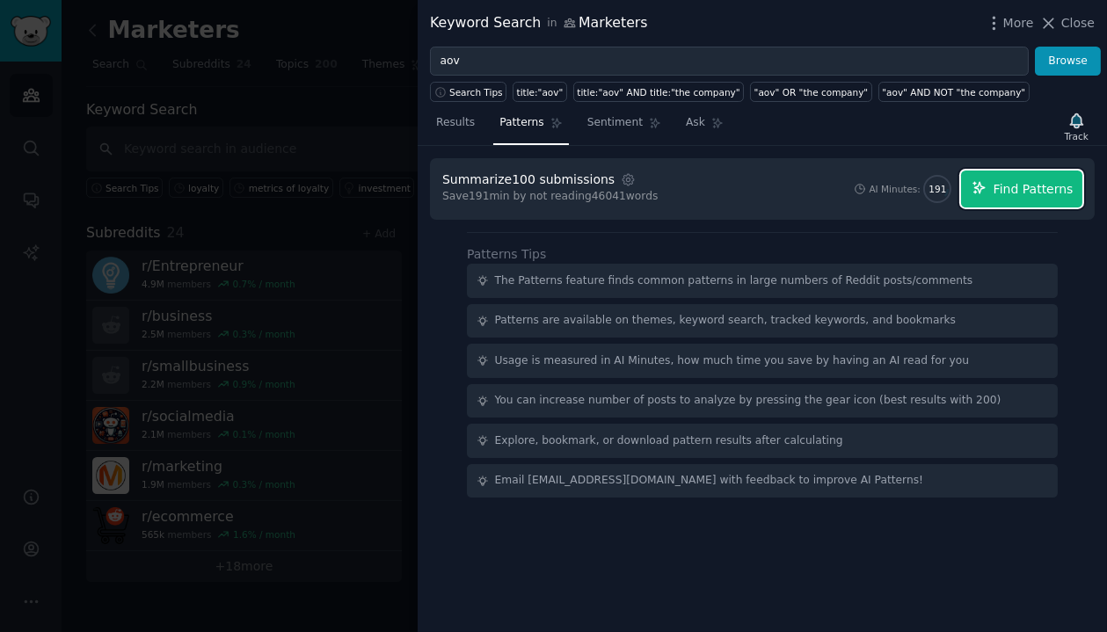
click at [1019, 189] on span "Find Patterns" at bounding box center [1033, 189] width 80 height 18
